Goal: Transaction & Acquisition: Purchase product/service

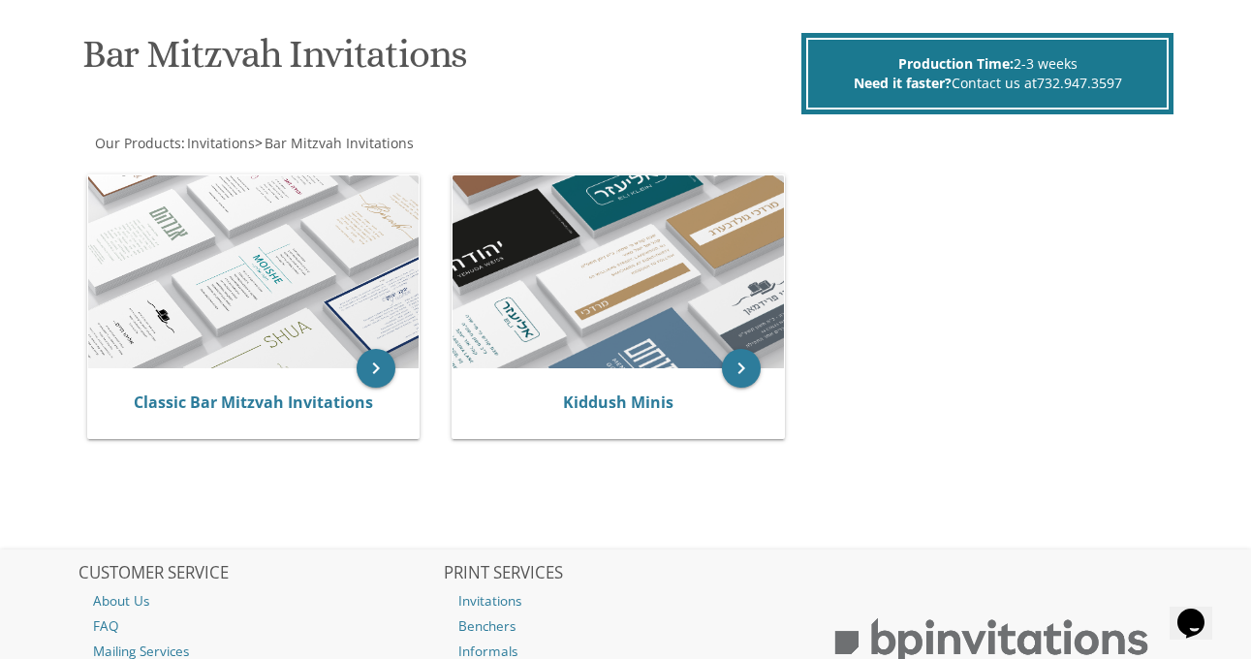
scroll to position [282, 0]
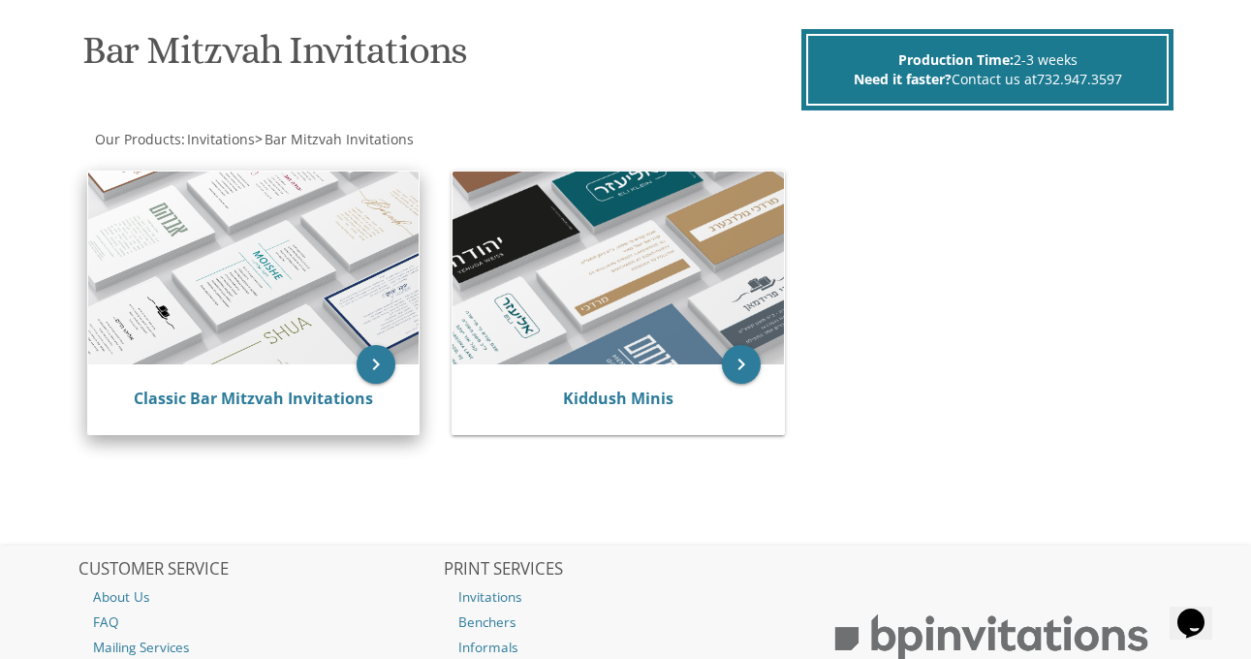
click at [383, 306] on img at bounding box center [253, 267] width 330 height 193
click at [375, 372] on icon "keyboard_arrow_right" at bounding box center [375, 364] width 39 height 39
click at [334, 402] on link "Classic Bar Mitzvah Invitations" at bounding box center [253, 397] width 239 height 21
click at [302, 326] on img at bounding box center [253, 267] width 330 height 193
click at [229, 402] on link "Classic Bar Mitzvah Invitations" at bounding box center [253, 397] width 239 height 21
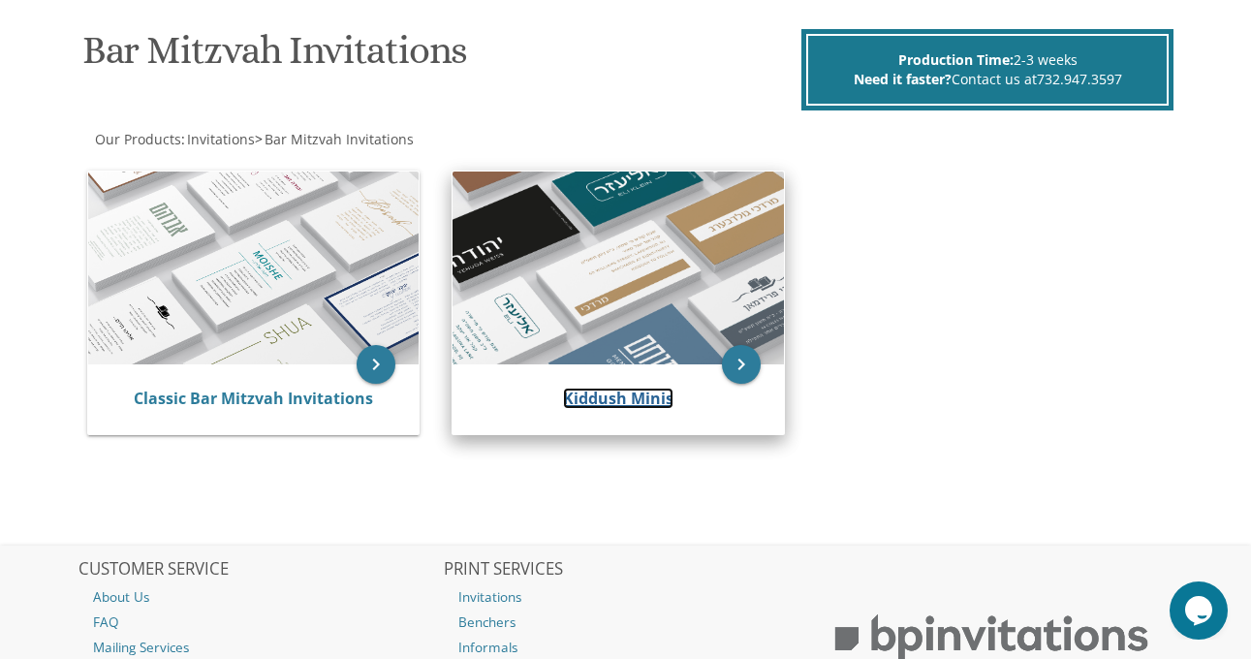
click at [651, 402] on link "Kiddush Minis" at bounding box center [618, 397] width 110 height 21
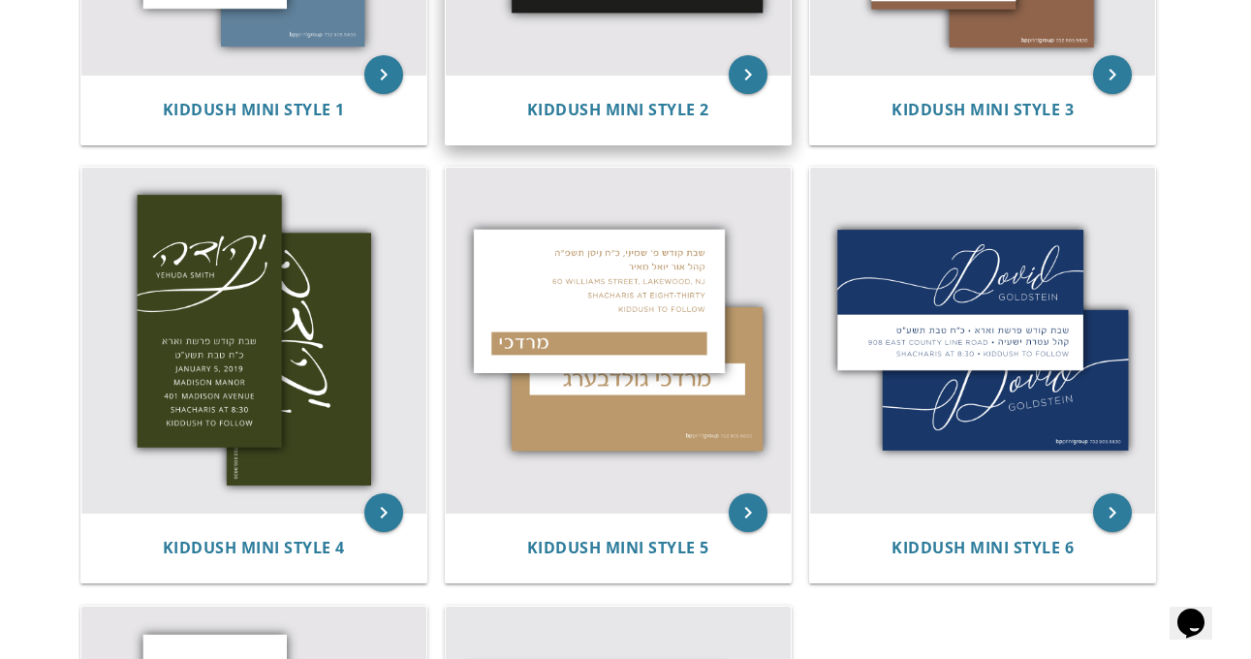
scroll to position [722, 0]
